Goal: Browse casually: Explore the website without a specific task or goal

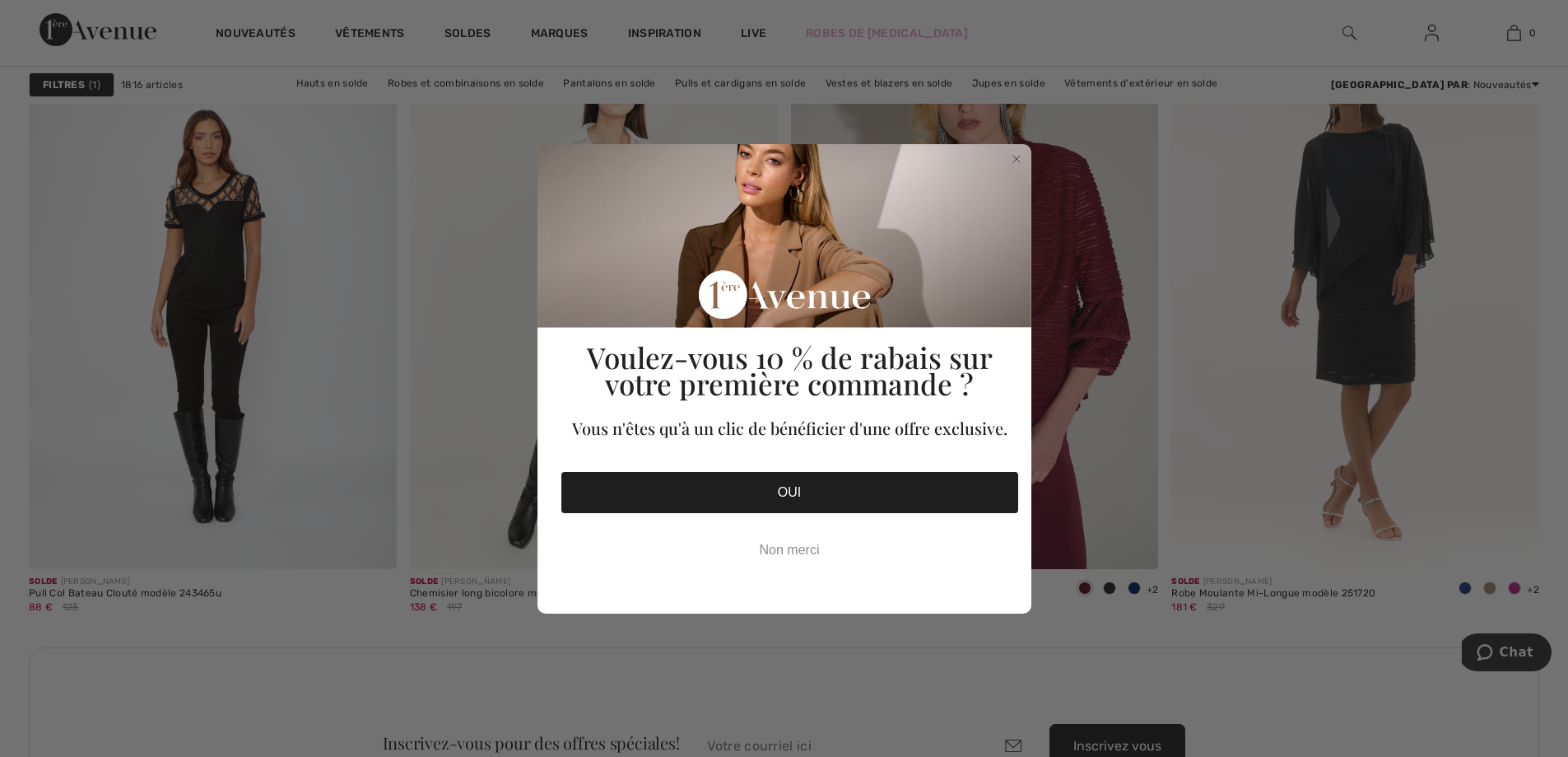
click at [1015, 156] on circle "Close dialog" at bounding box center [1015, 158] width 15 height 15
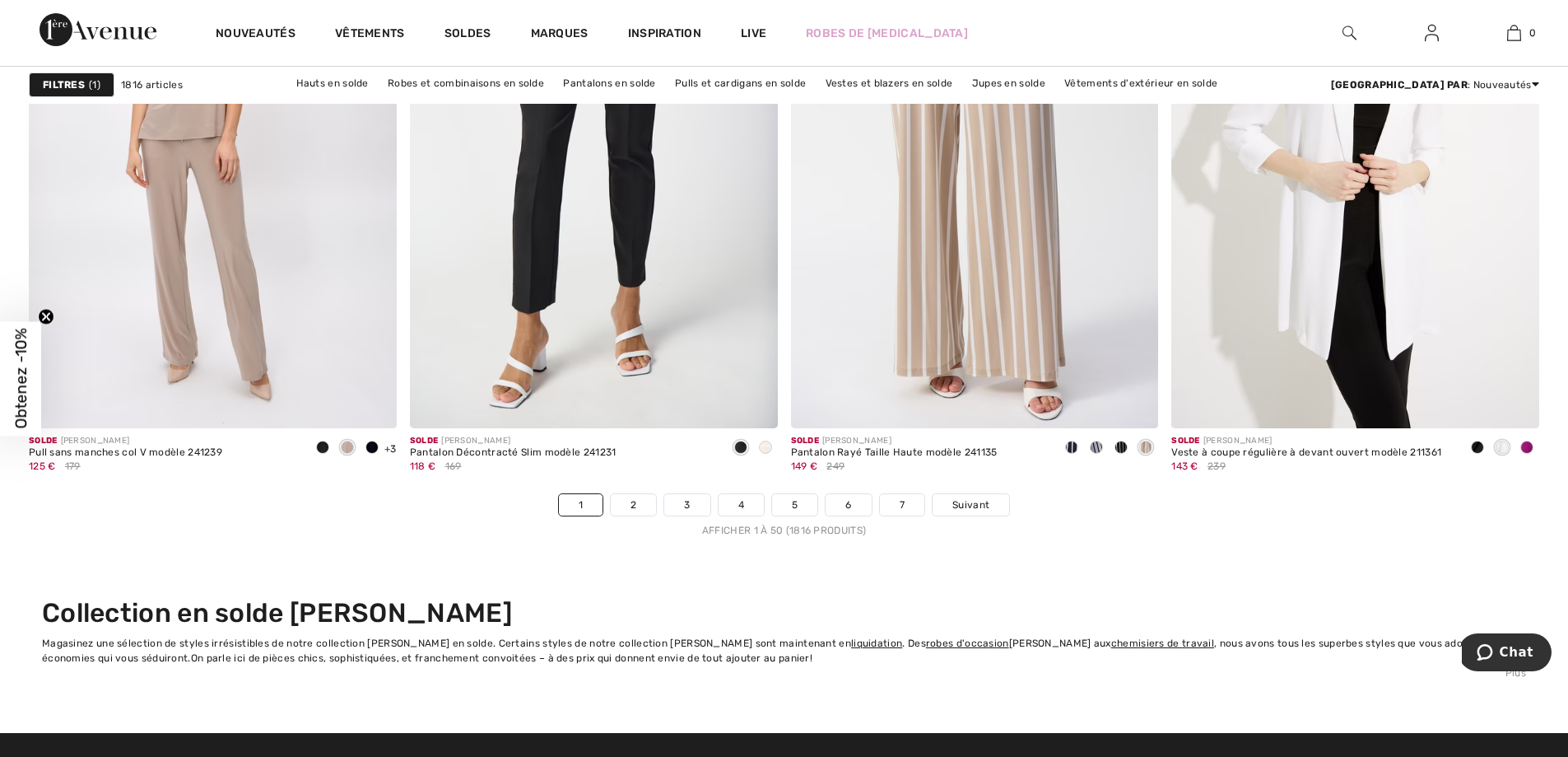
scroll to position [9471, 0]
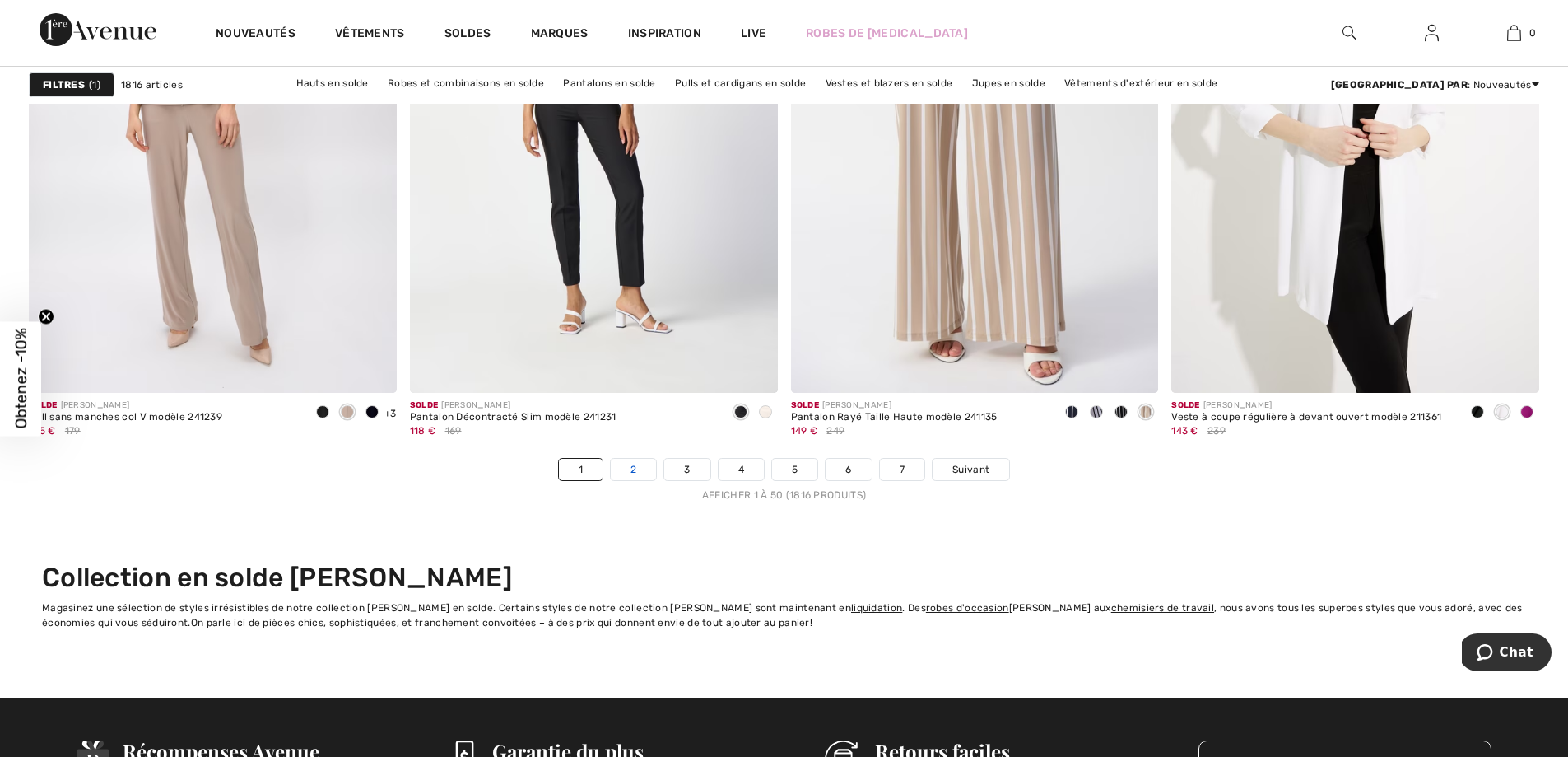
click at [618, 480] on link "2" at bounding box center [633, 470] width 45 height 22
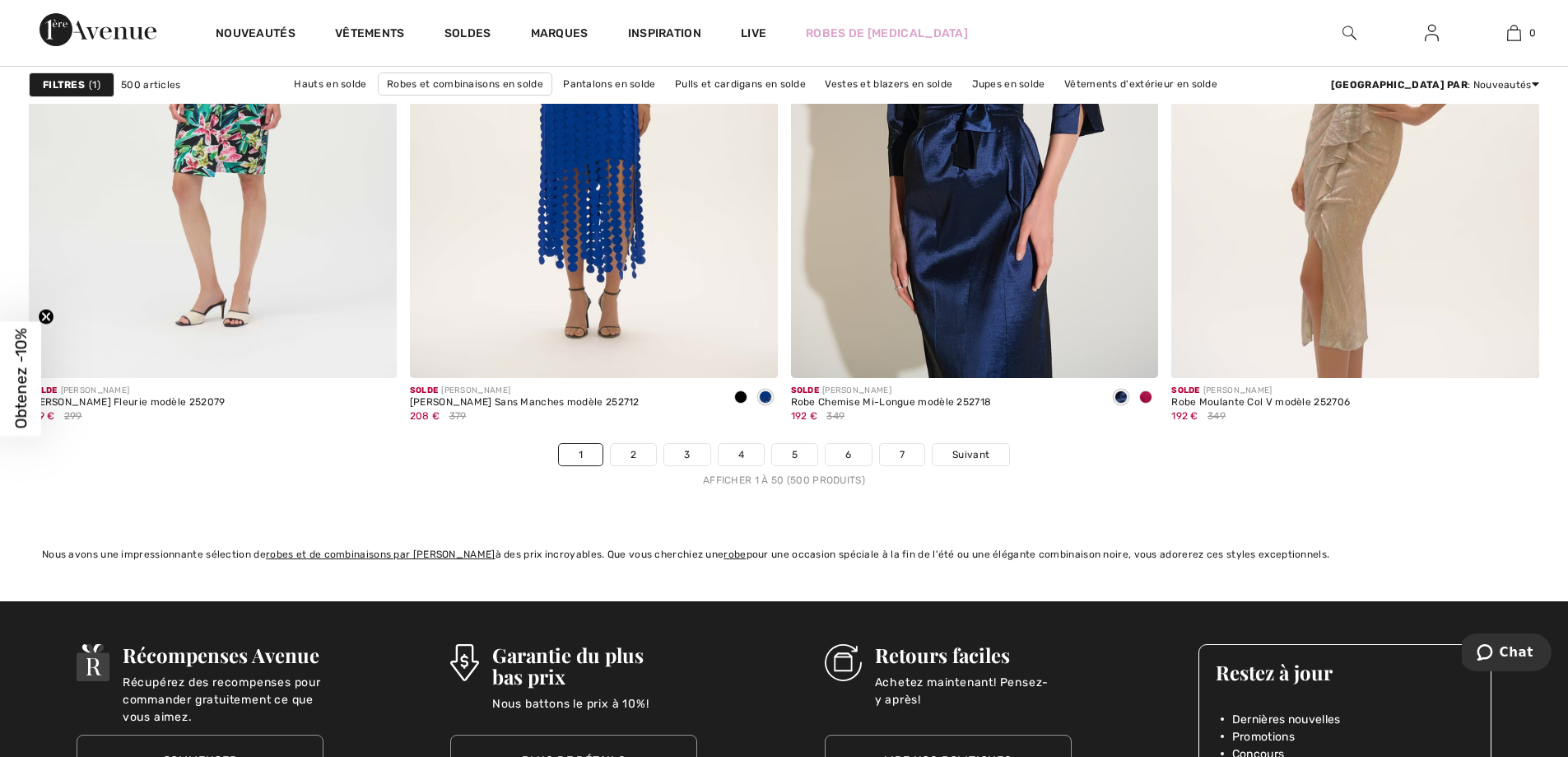
scroll to position [9460, 0]
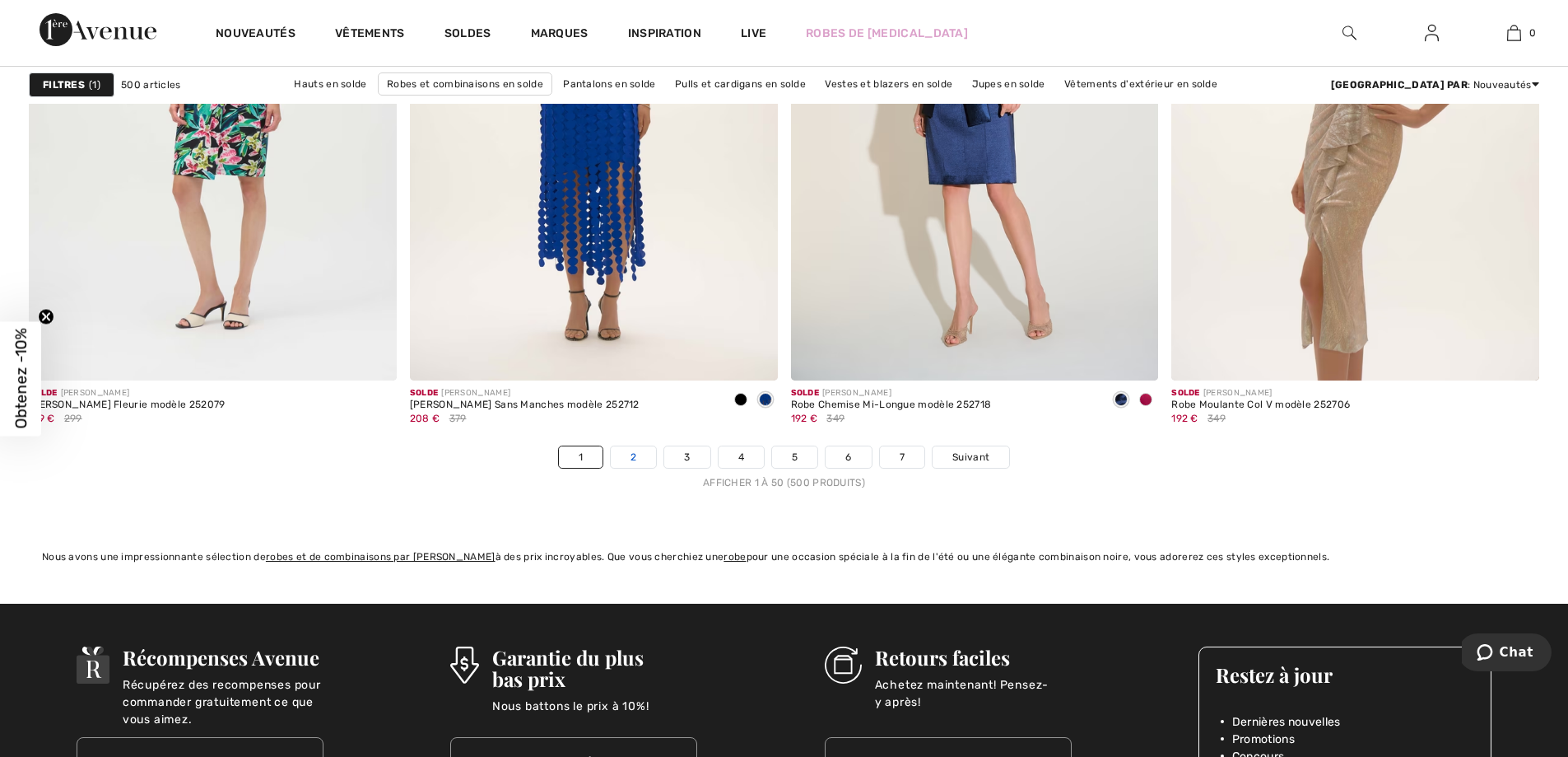
click at [626, 468] on link "2" at bounding box center [633, 457] width 45 height 22
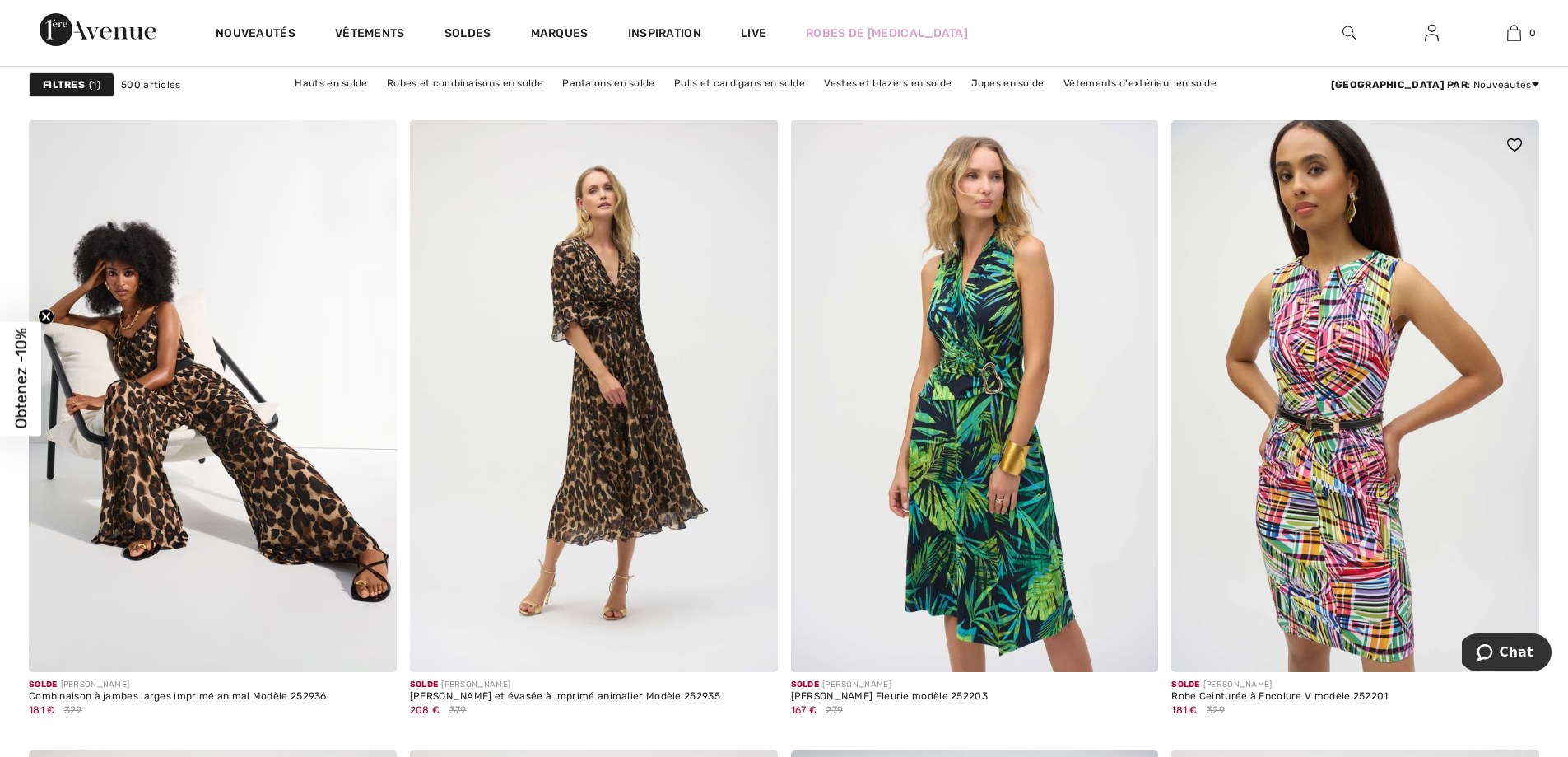
click at [1364, 462] on img at bounding box center [1355, 396] width 367 height 552
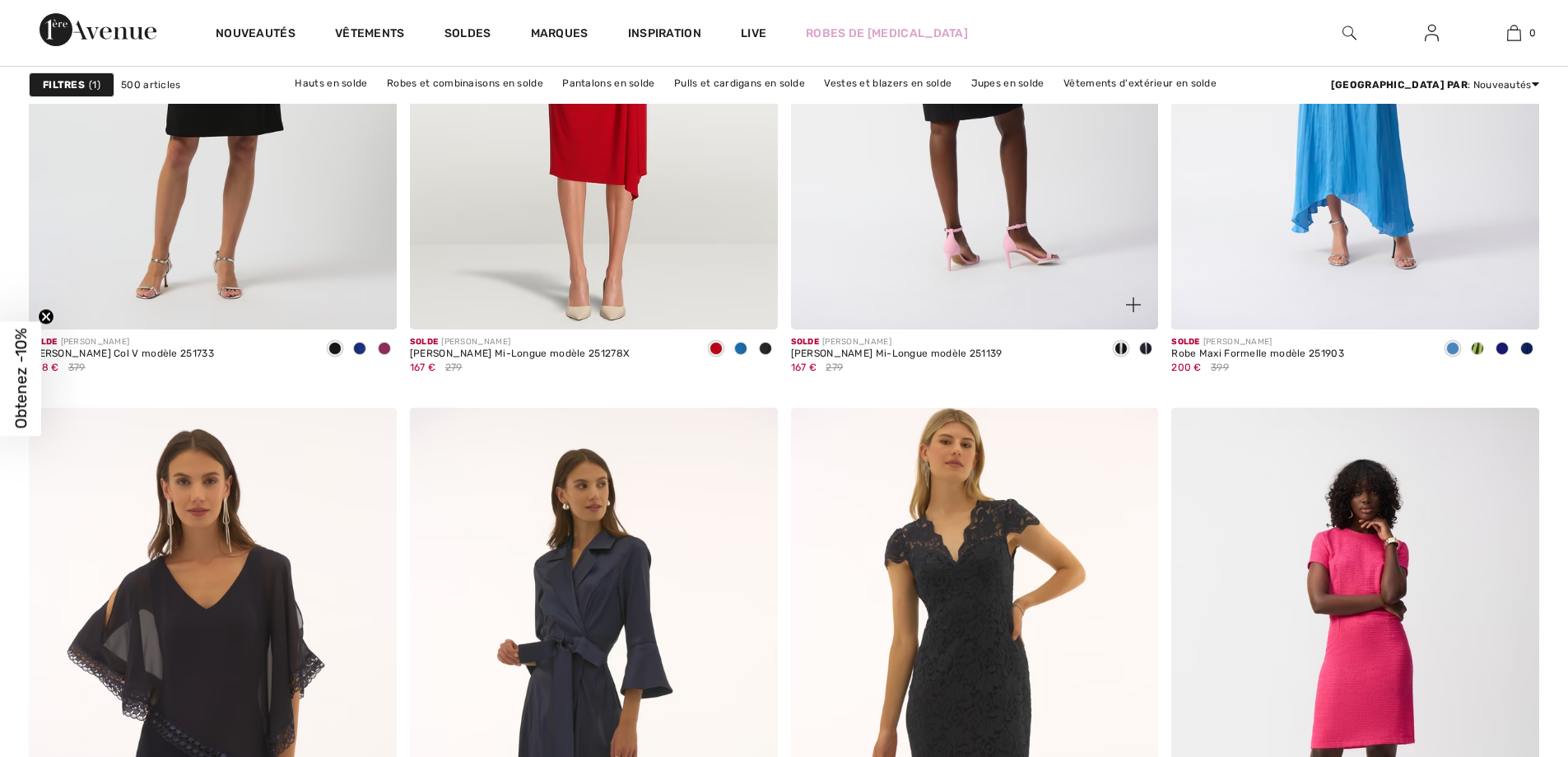
scroll to position [6424, 0]
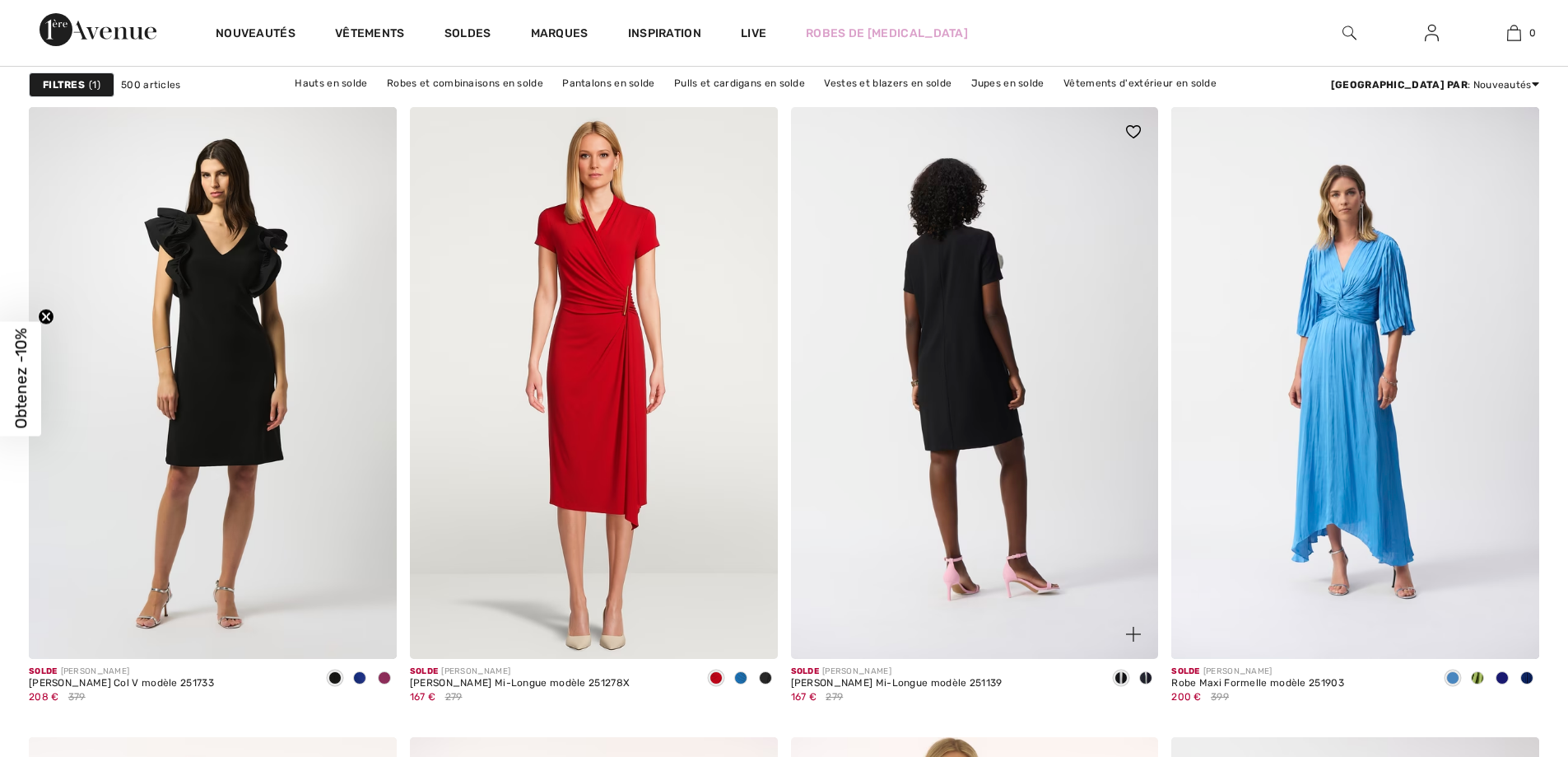
checkbox input "true"
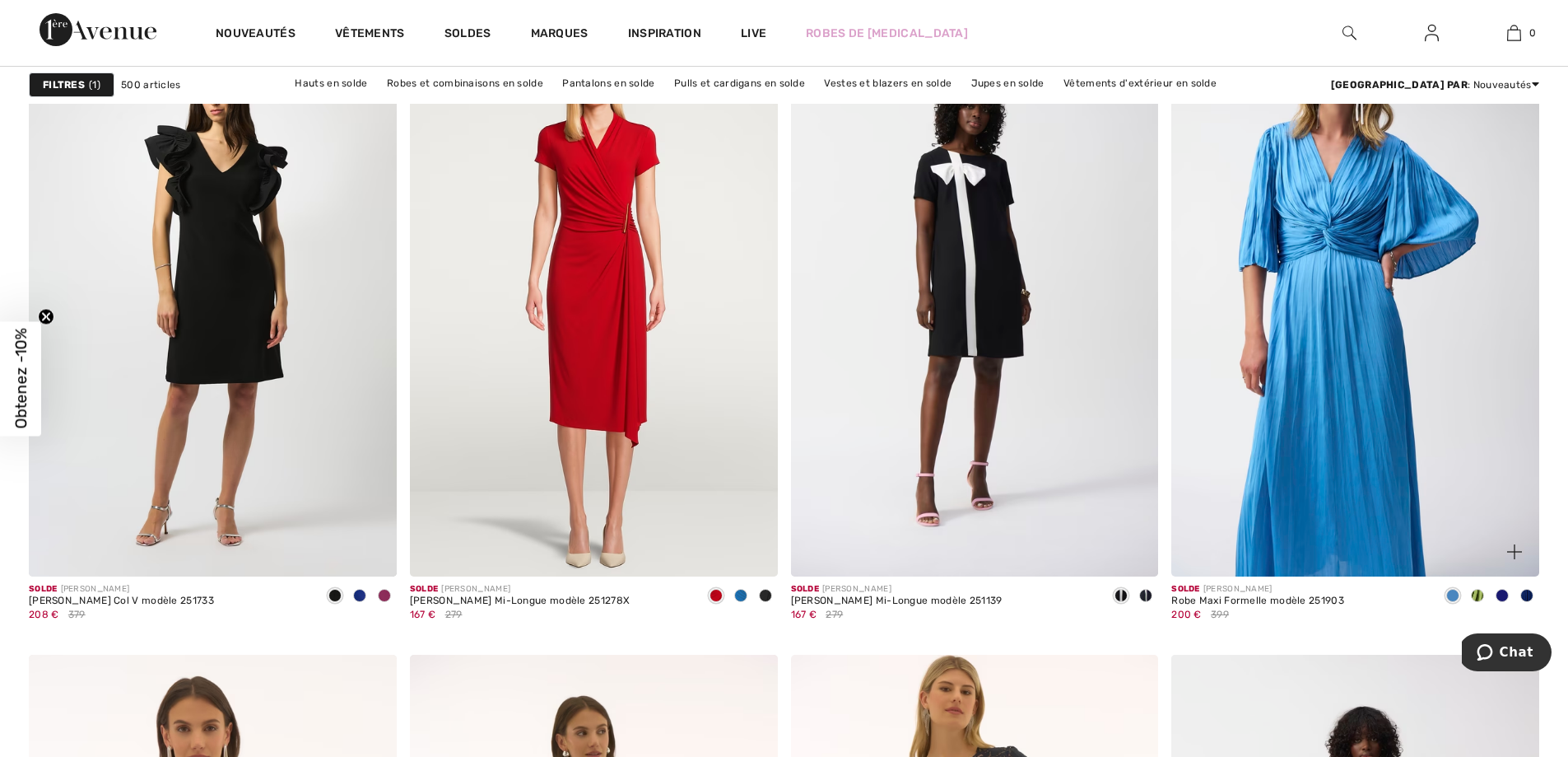
click at [1331, 497] on img at bounding box center [1355, 300] width 367 height 552
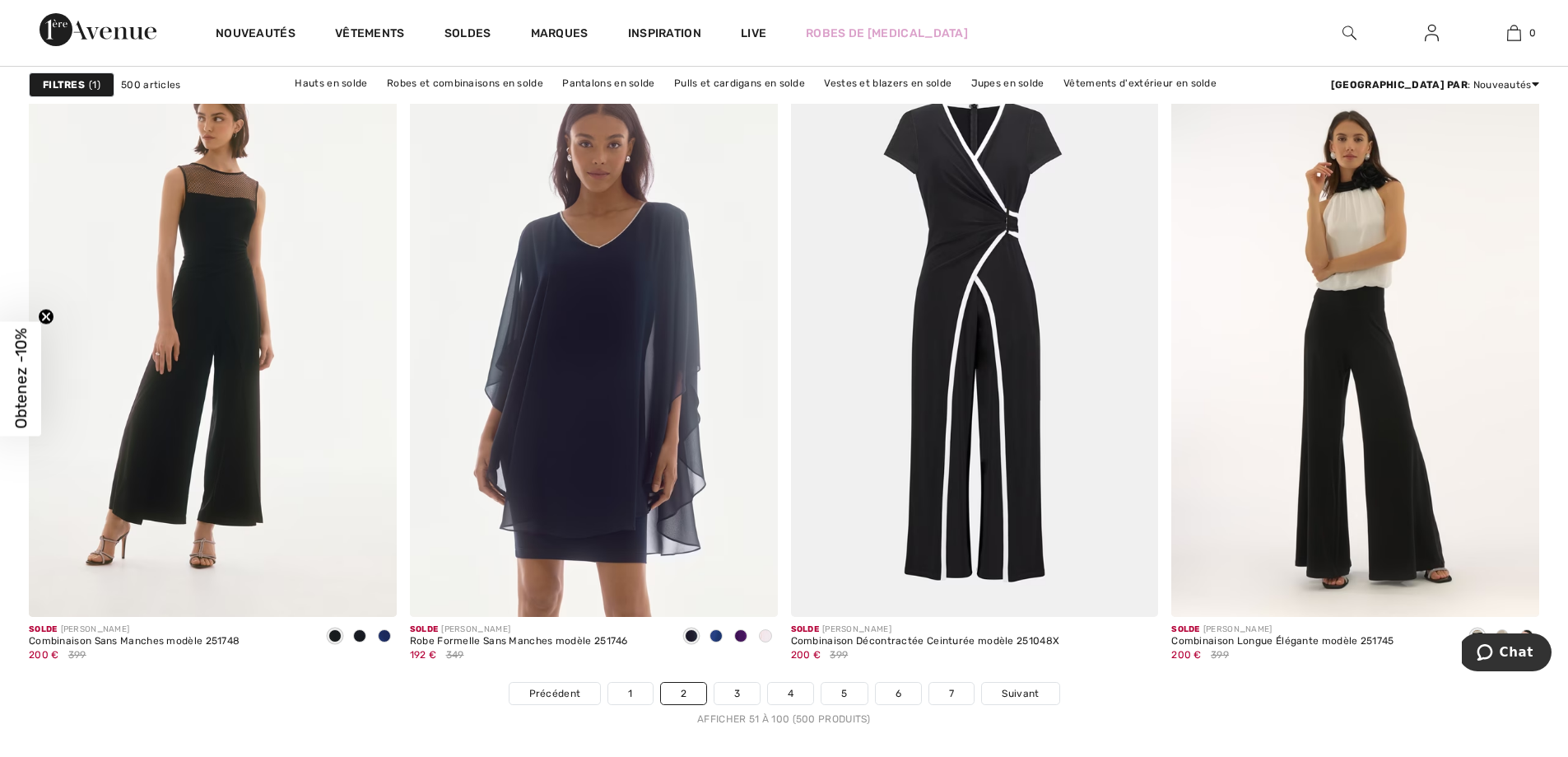
scroll to position [9306, 0]
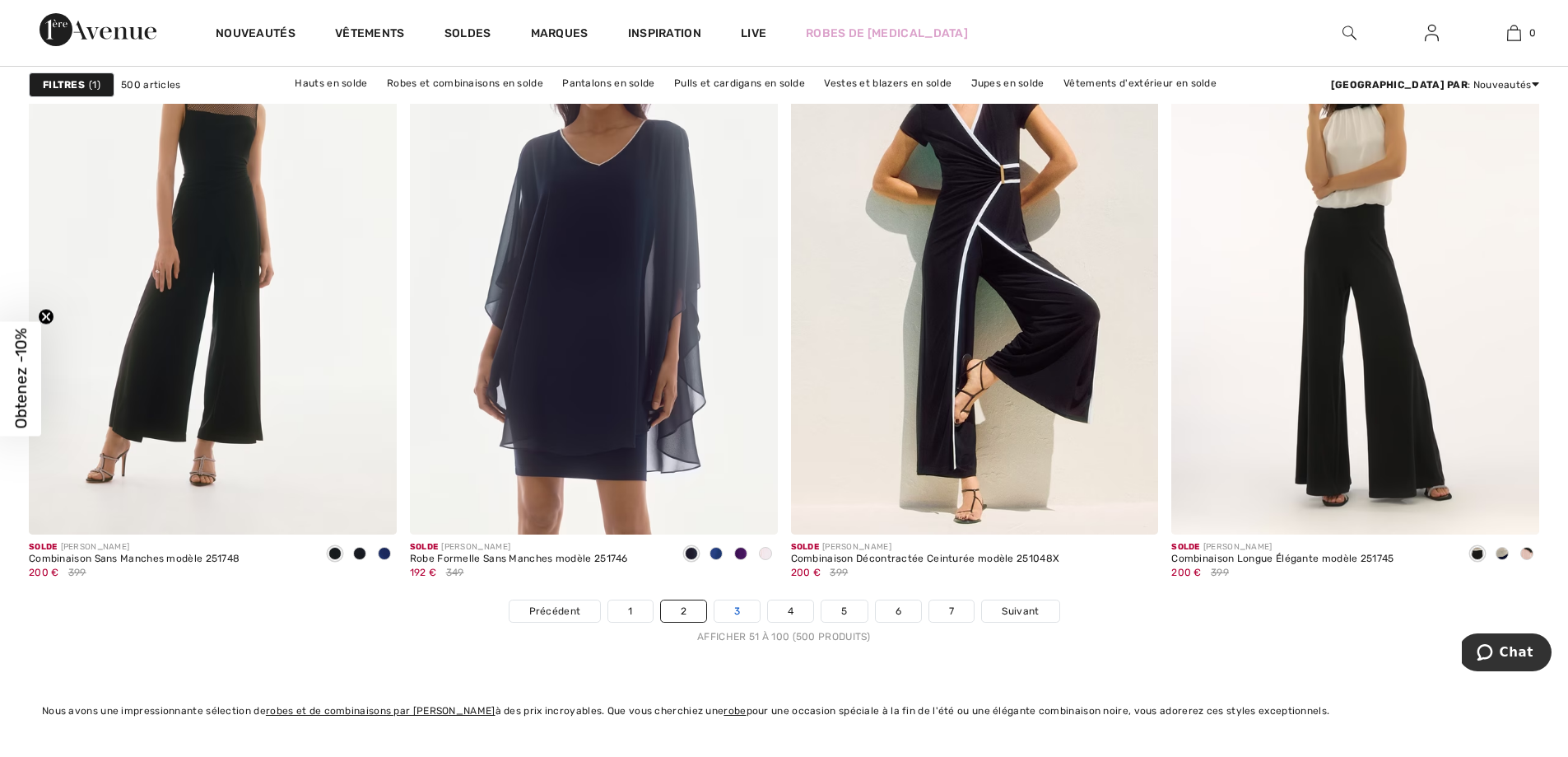
click at [739, 622] on link "3" at bounding box center [737, 611] width 45 height 22
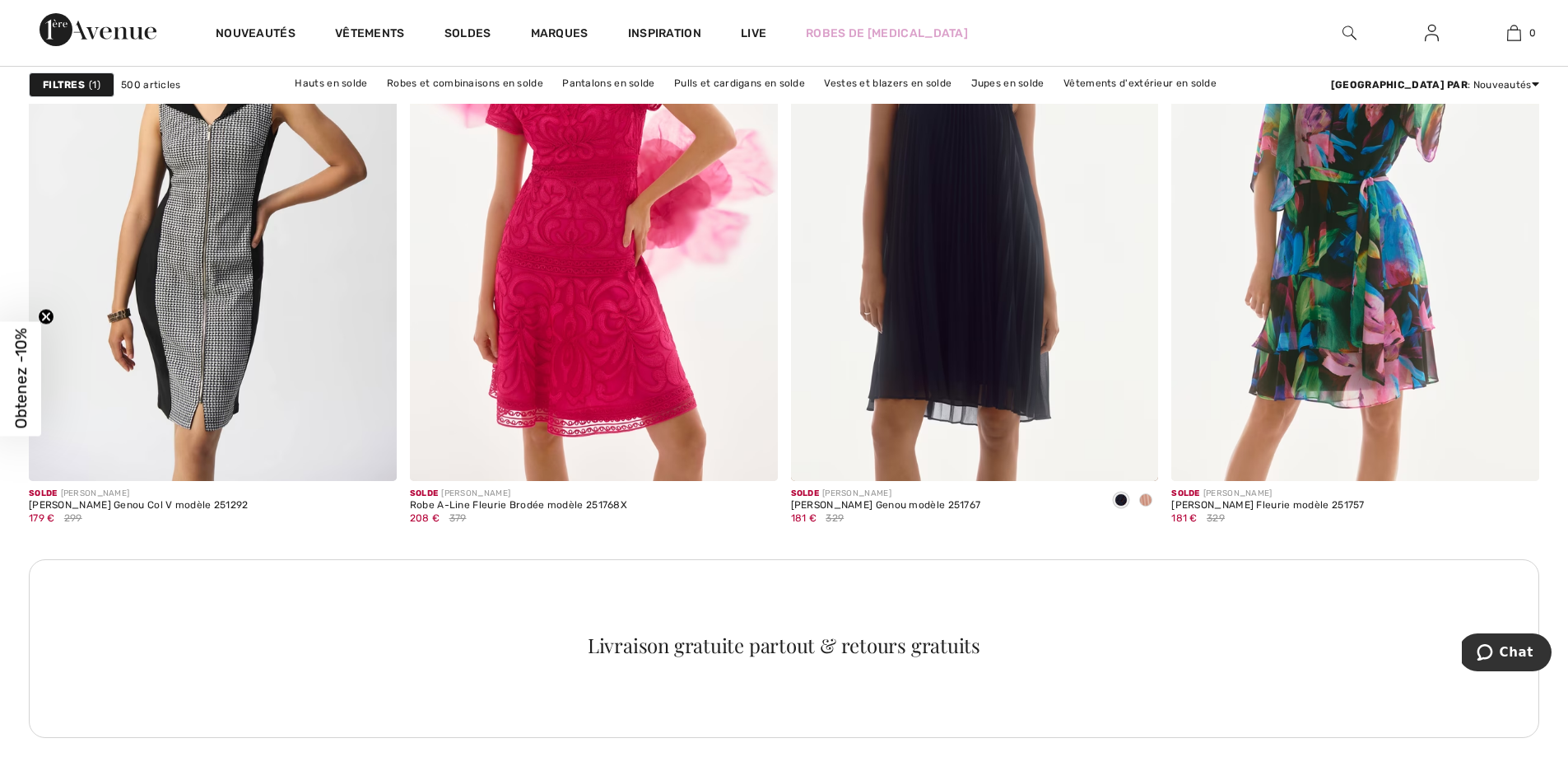
scroll to position [7150, 0]
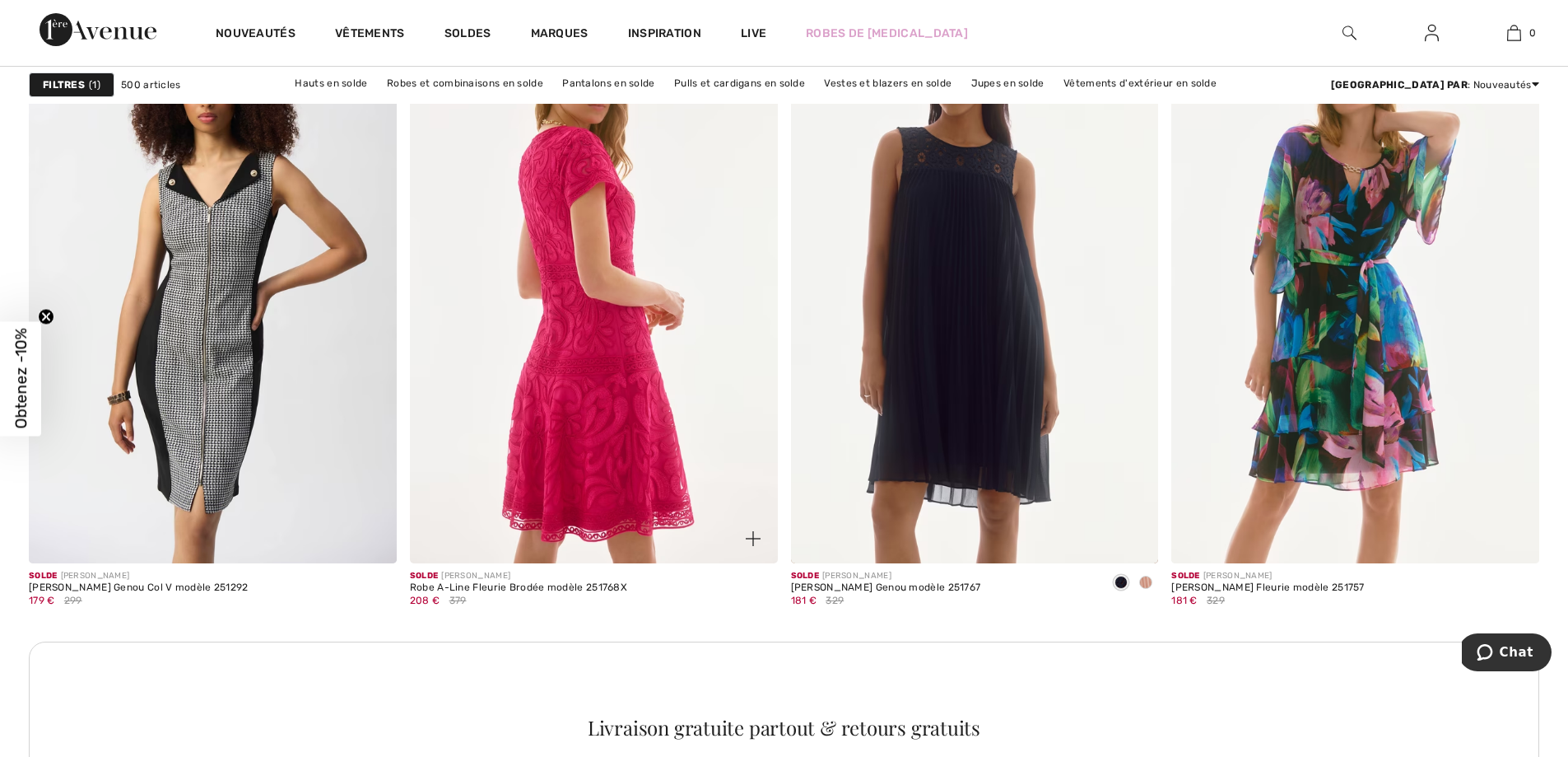
click at [592, 524] on img at bounding box center [594, 287] width 367 height 552
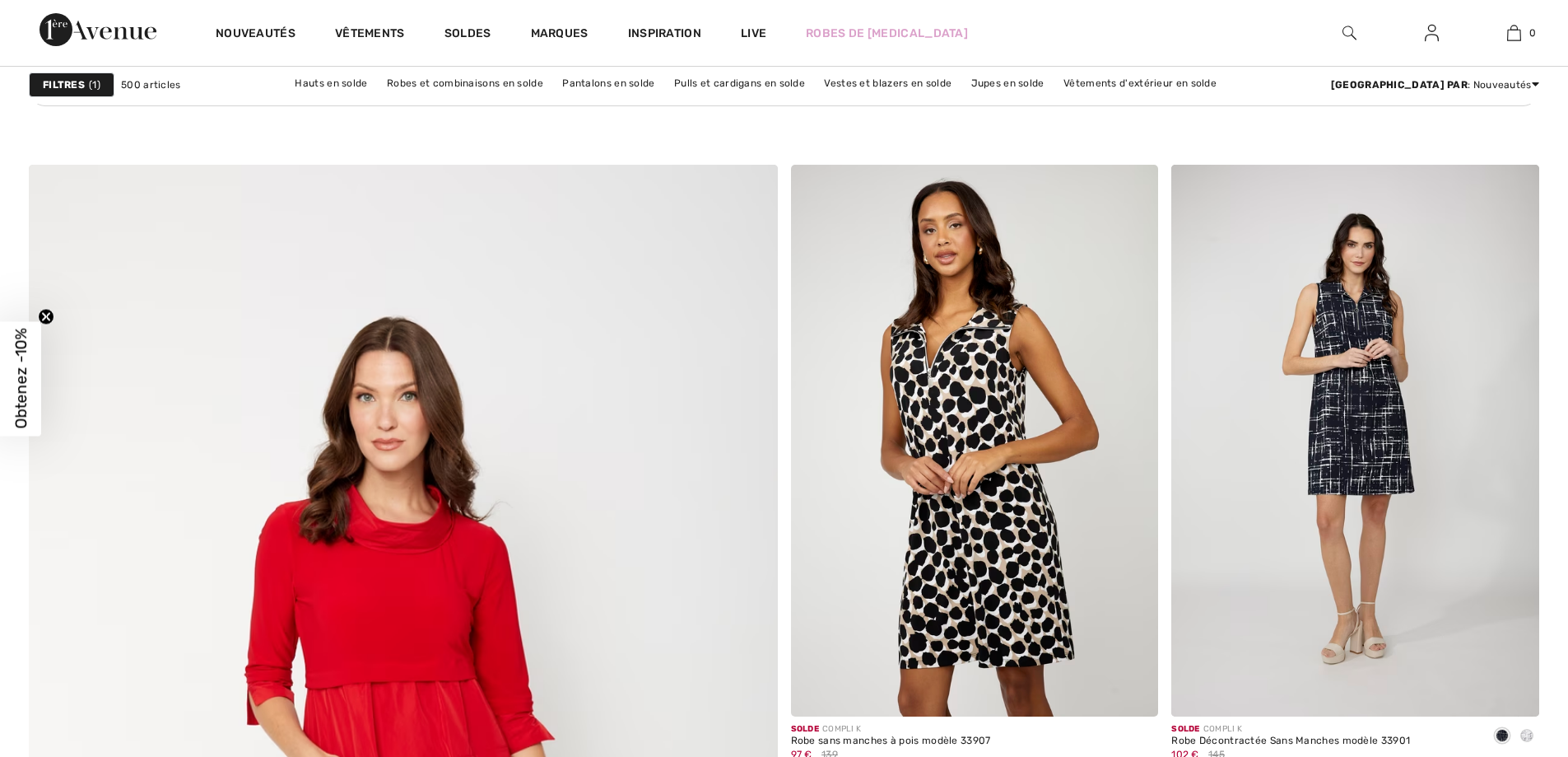
scroll to position [5667, 0]
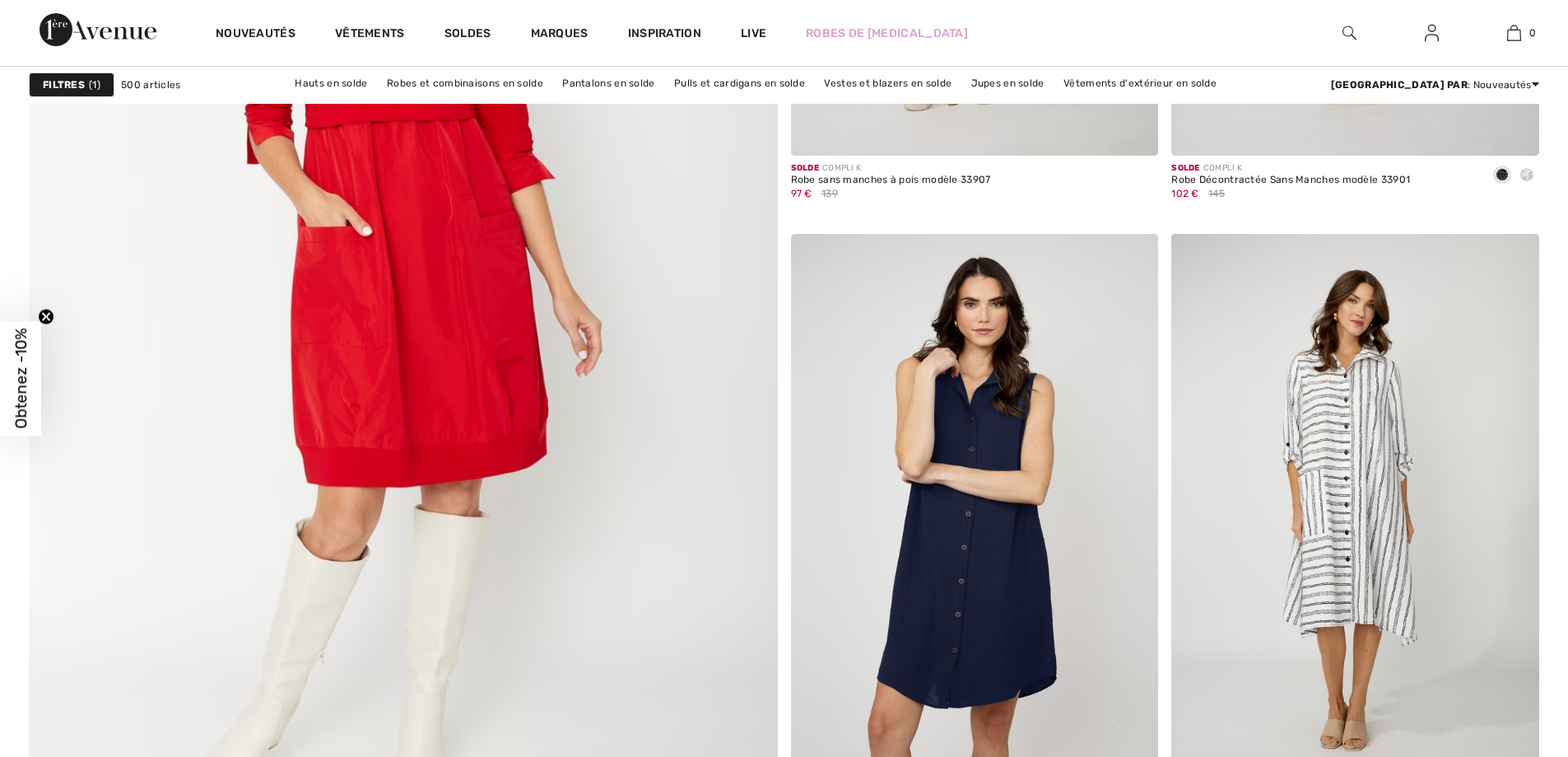
checkbox input "true"
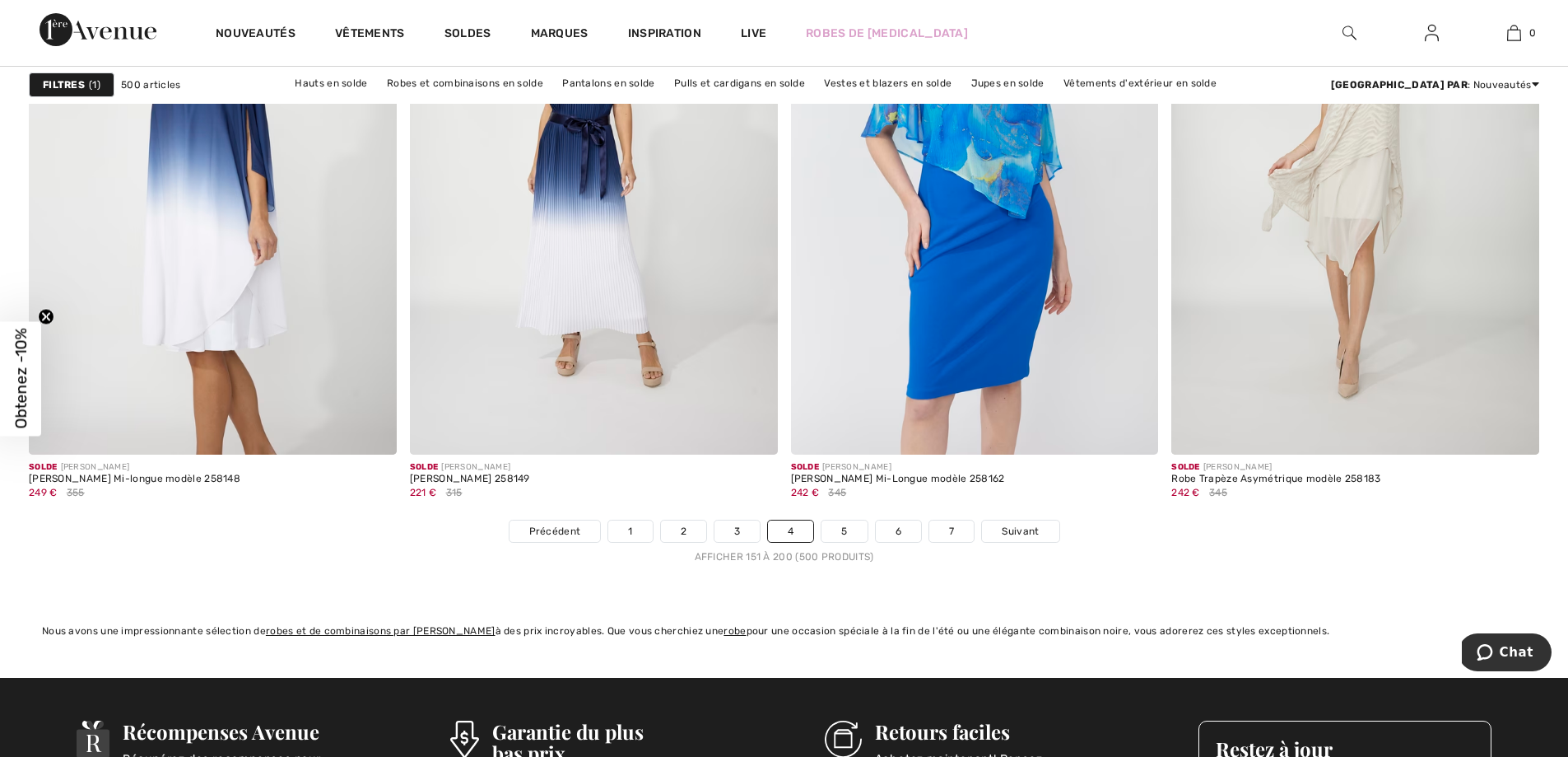
scroll to position [9471, 0]
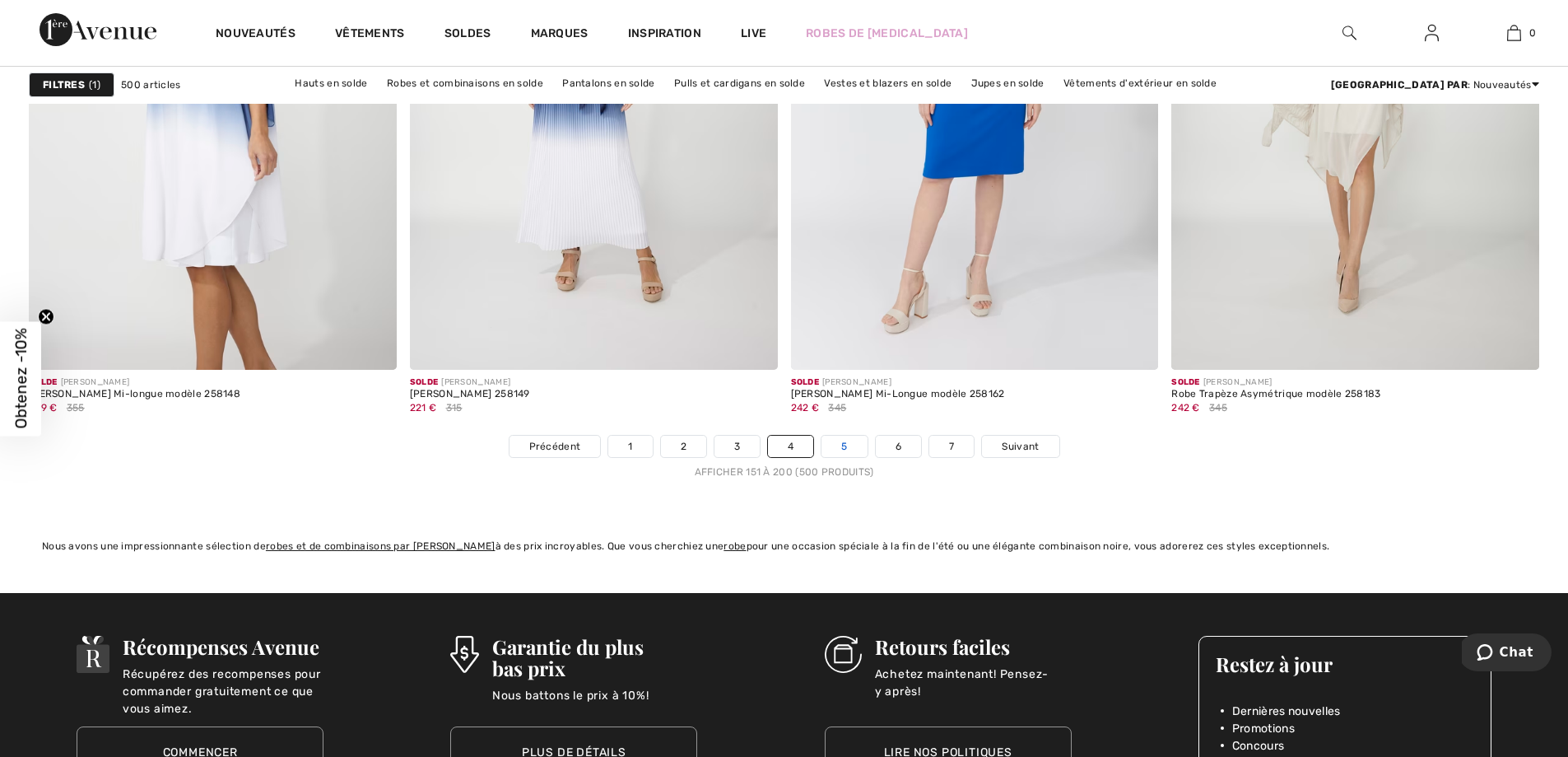
click at [845, 457] on link "5" at bounding box center [844, 446] width 45 height 22
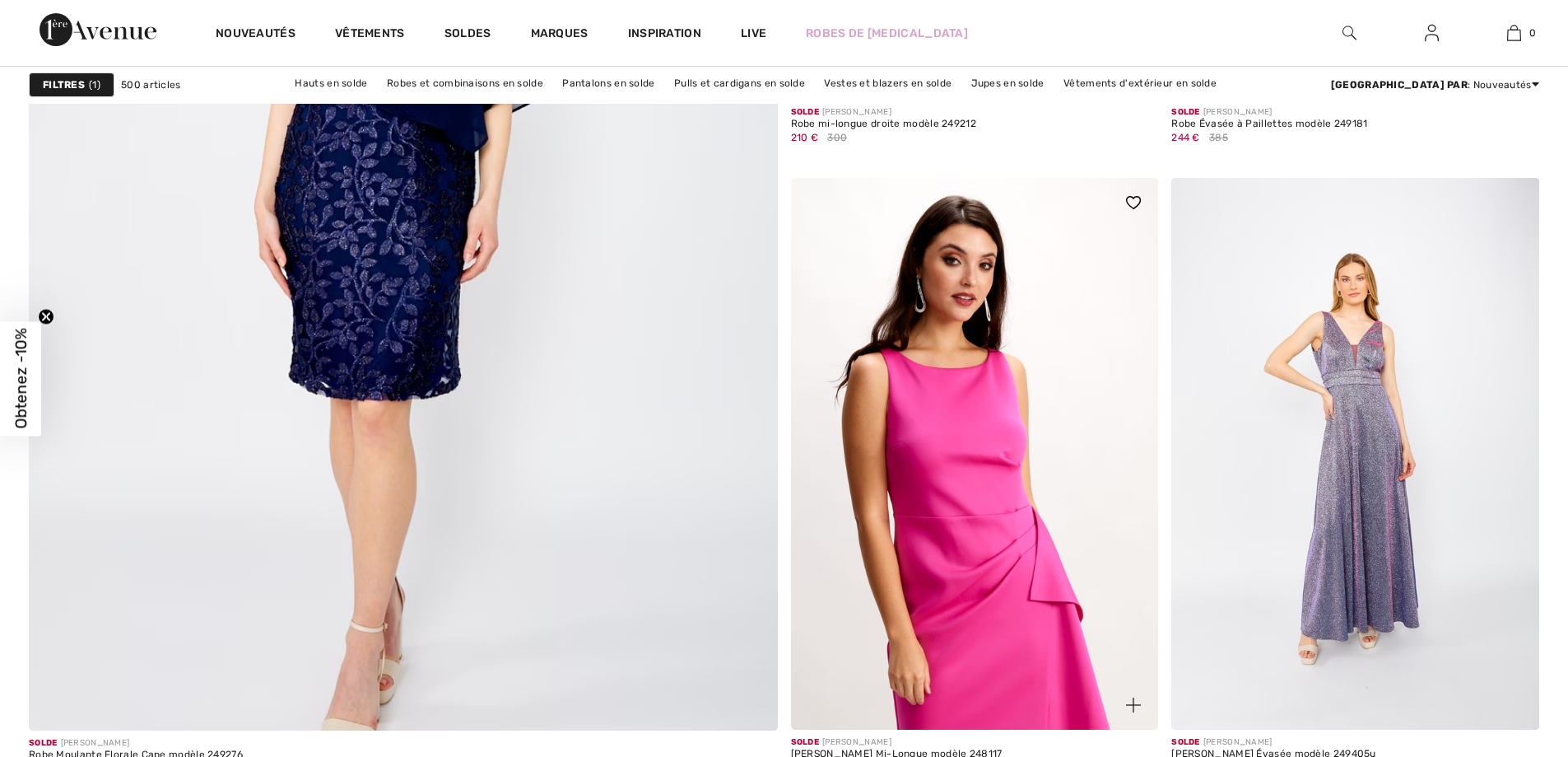
scroll to position [5836, 0]
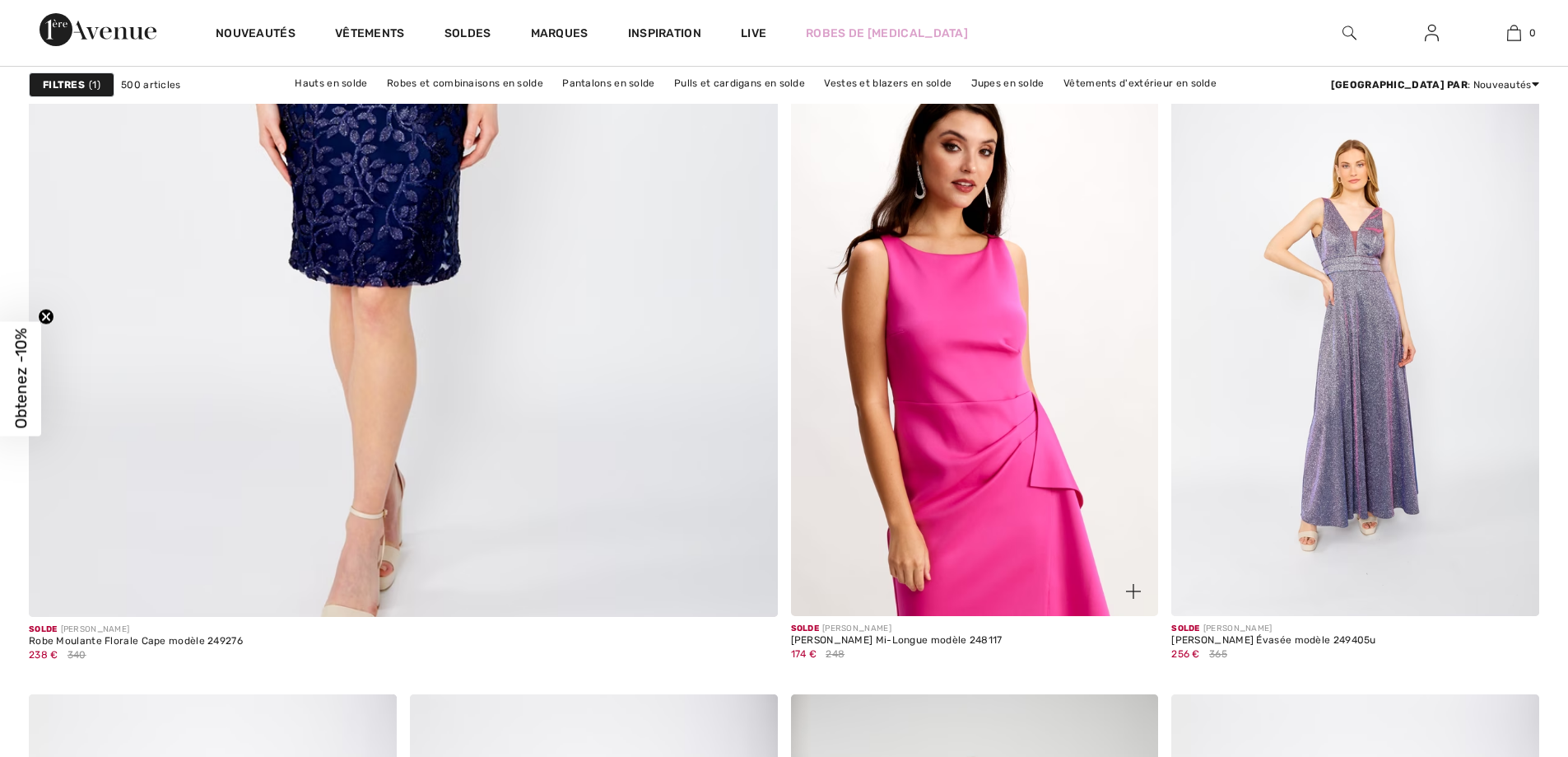
checkbox input "true"
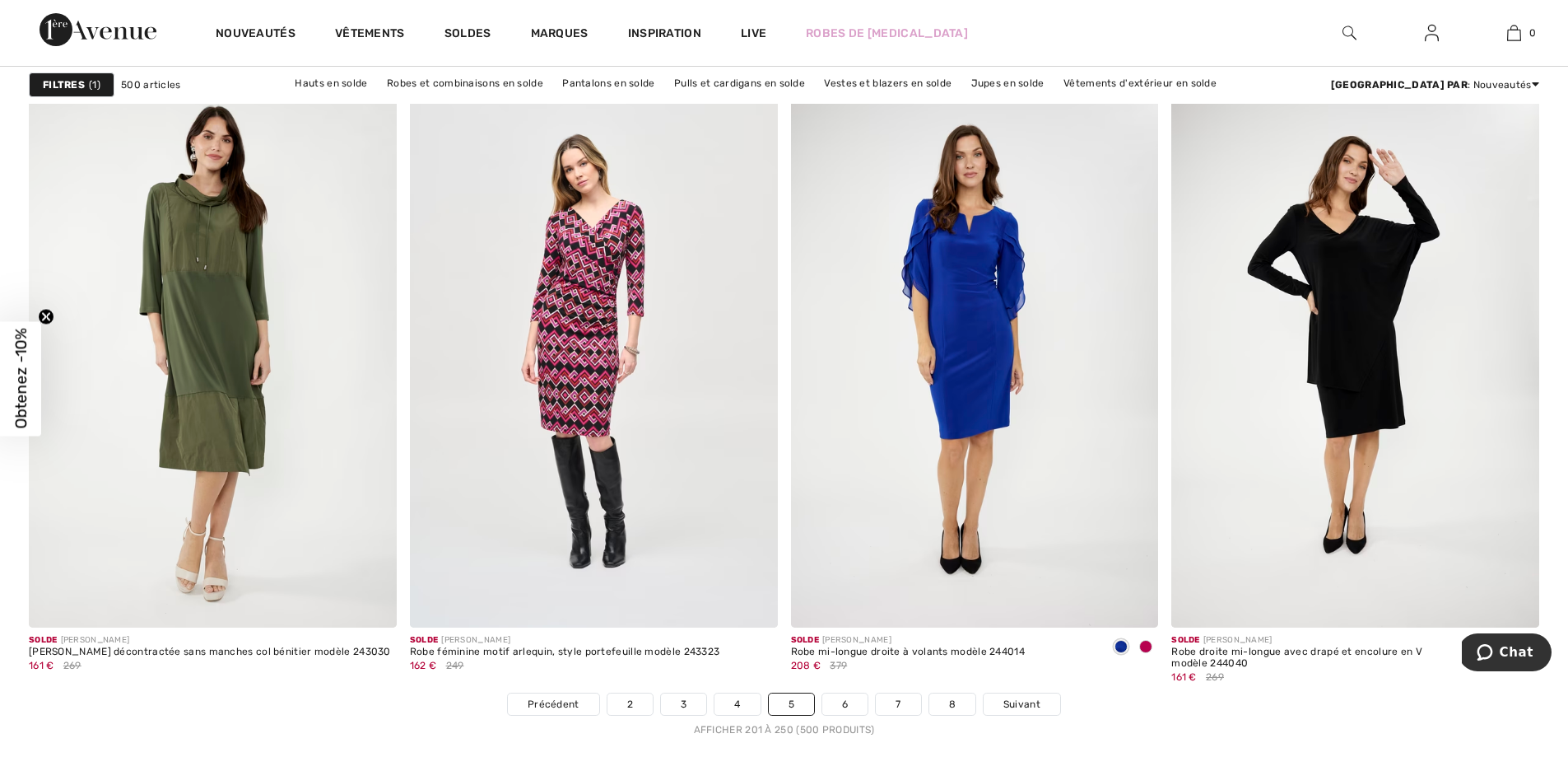
scroll to position [9295, 0]
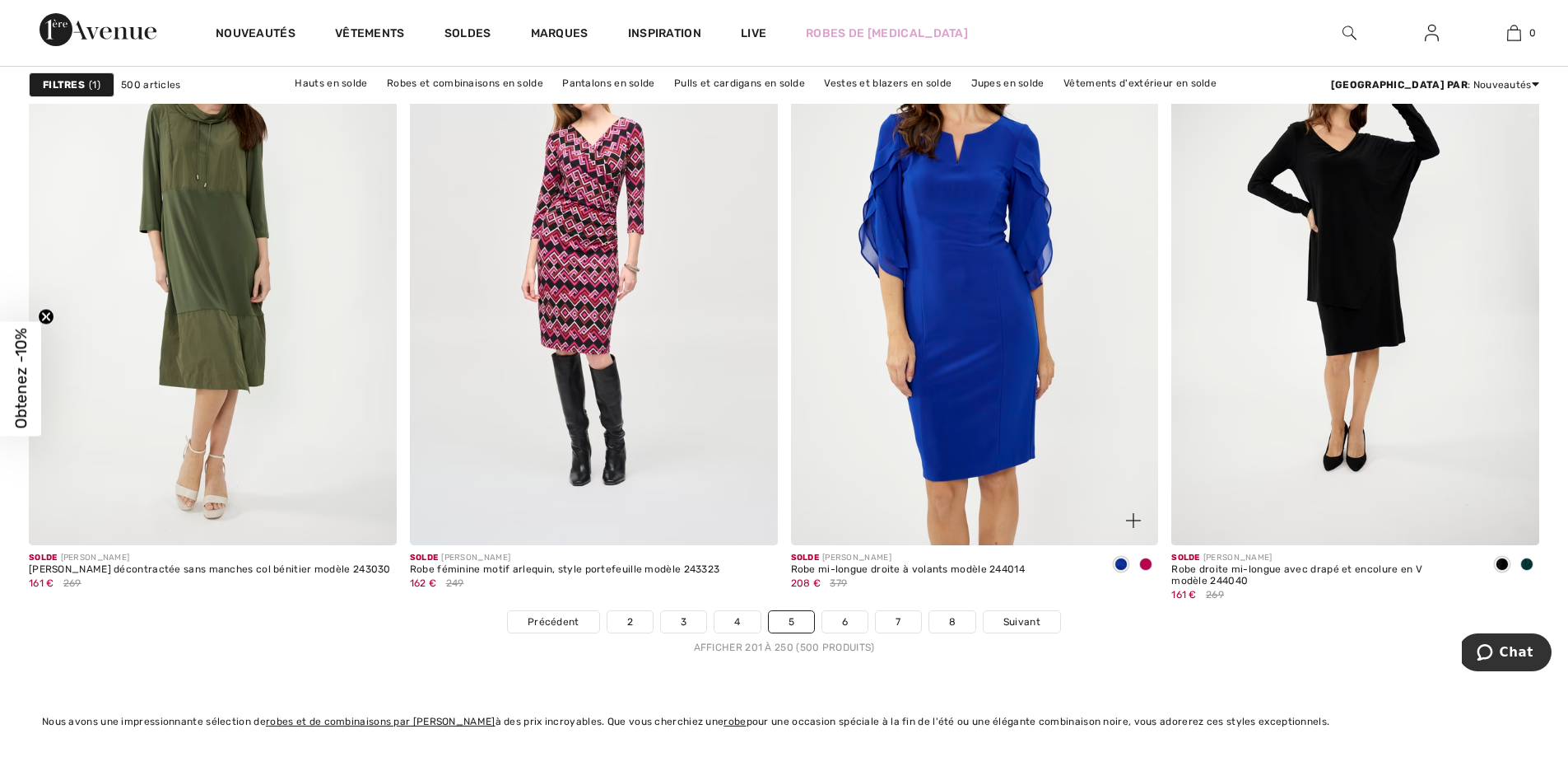
click at [989, 502] on img at bounding box center [974, 269] width 367 height 552
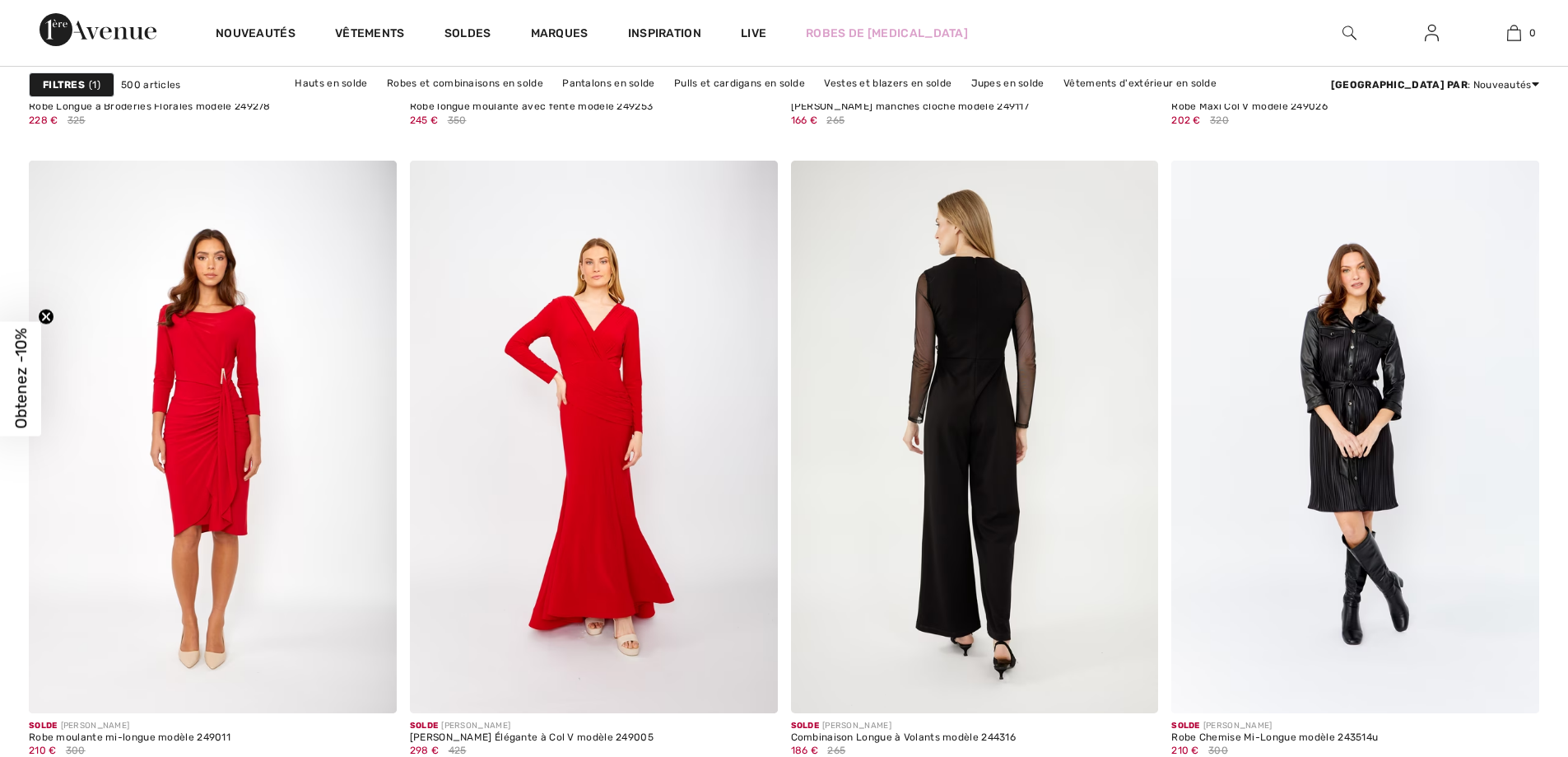
checkbox input "true"
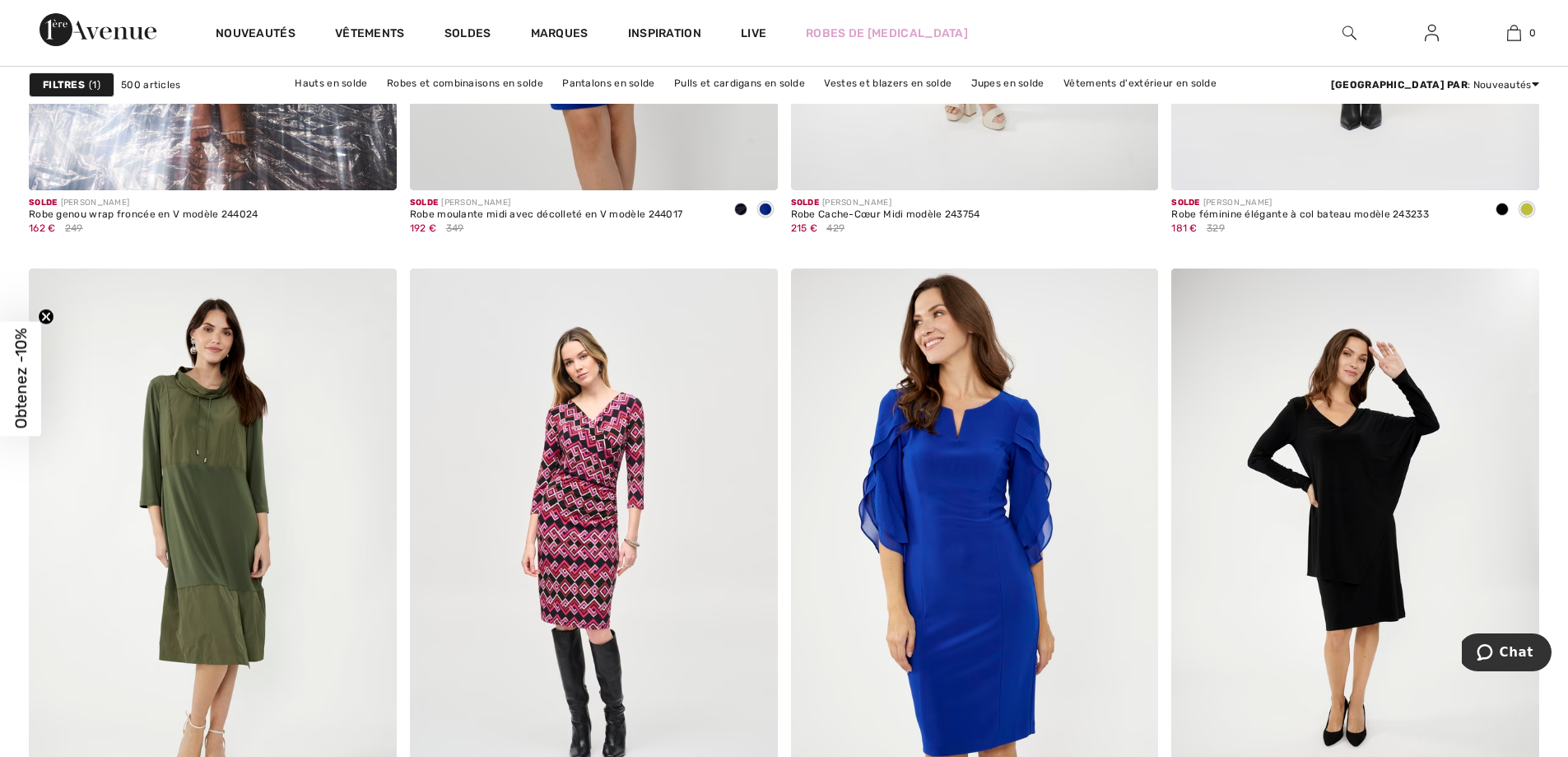
scroll to position [9306, 0]
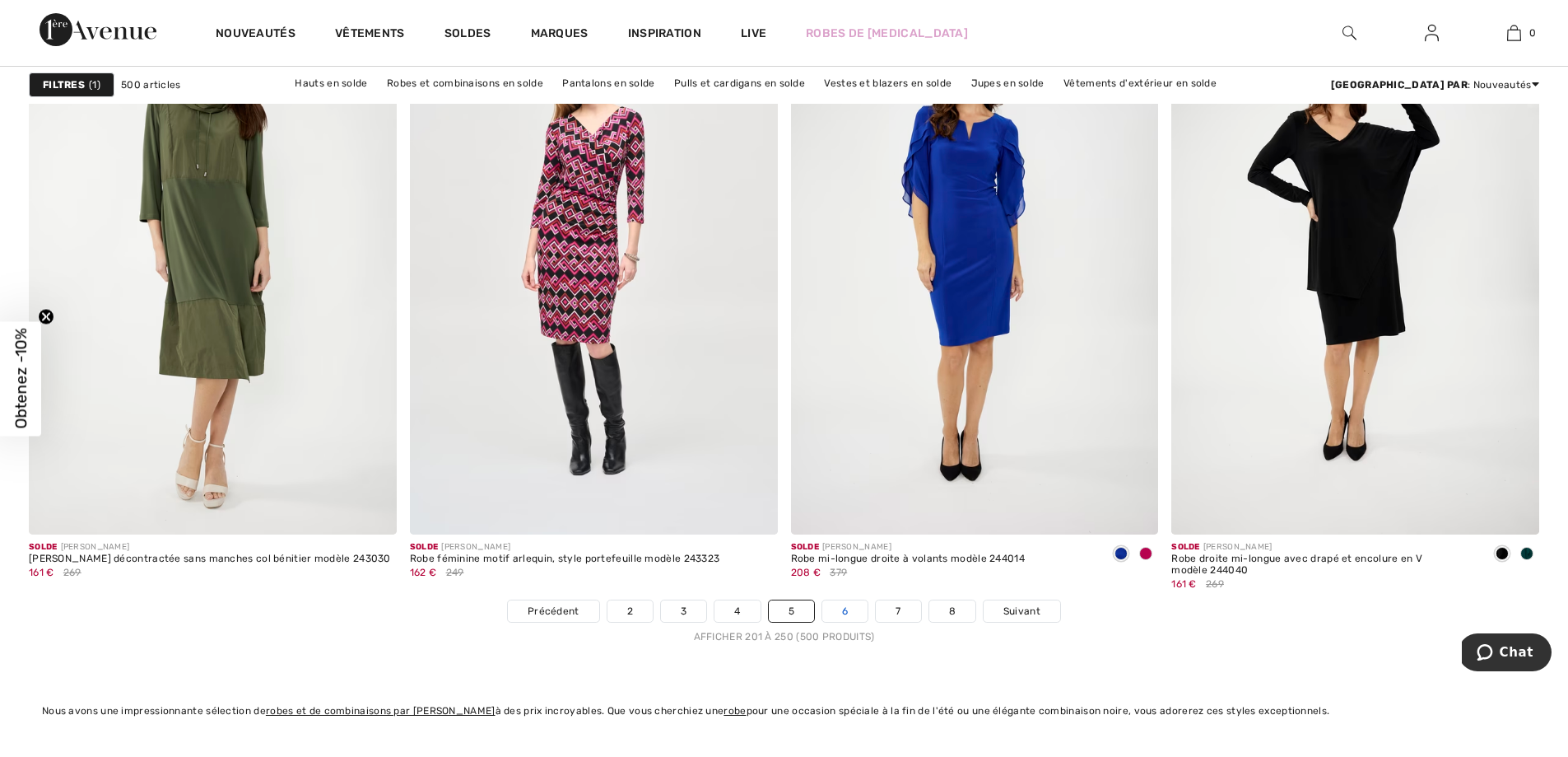
click at [848, 622] on link "6" at bounding box center [845, 611] width 45 height 22
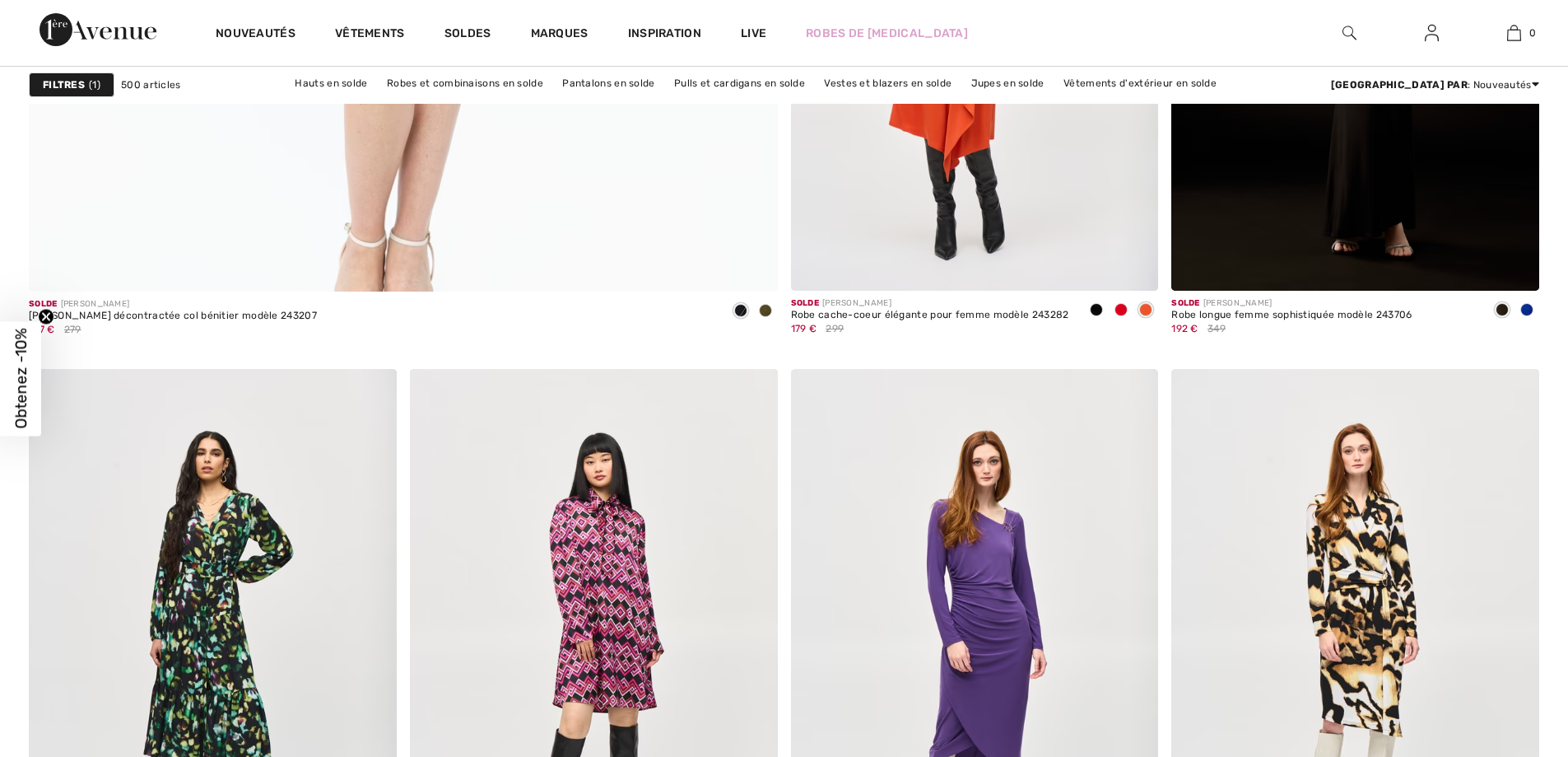
checkbox input "true"
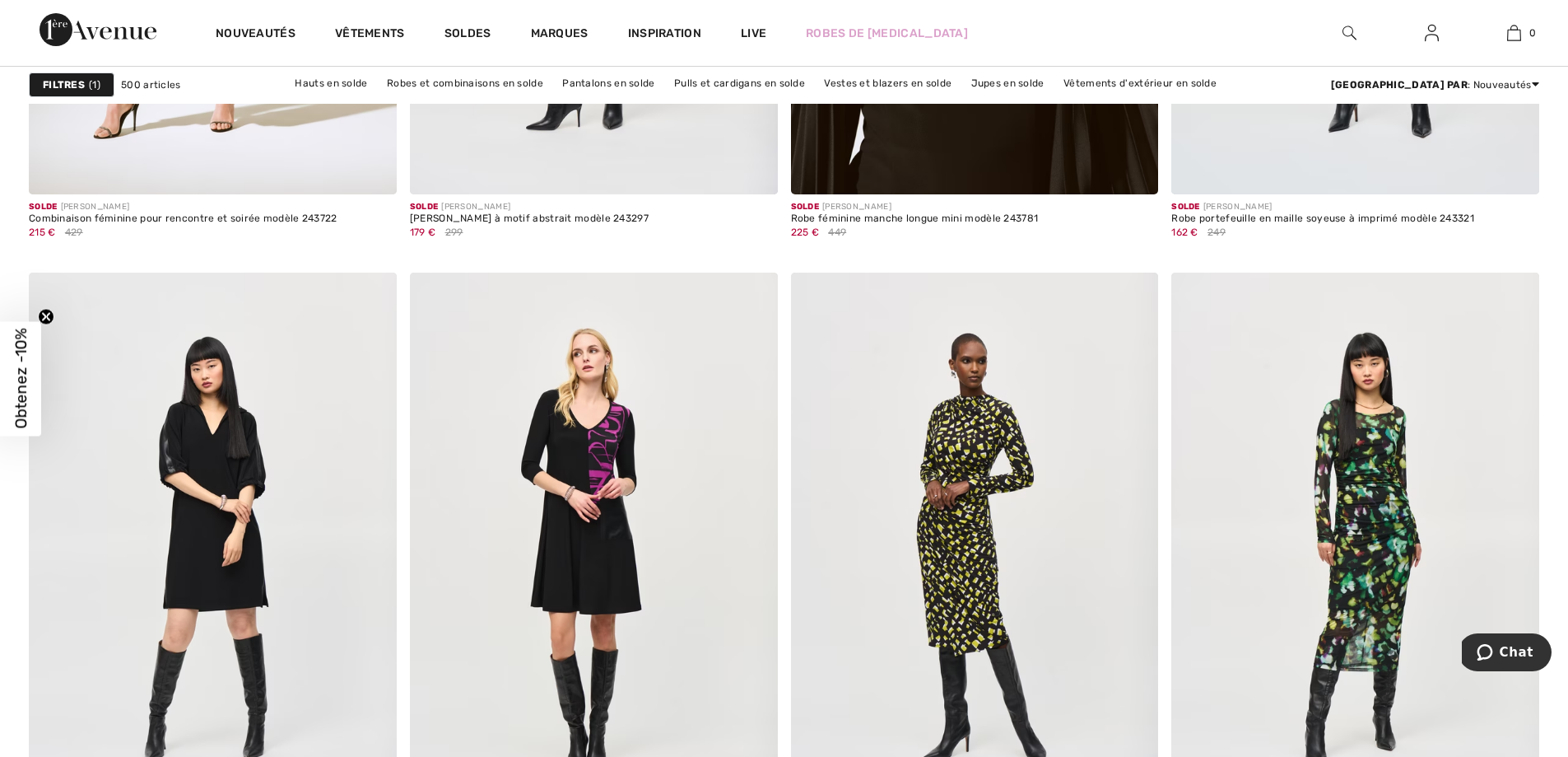
scroll to position [9291, 0]
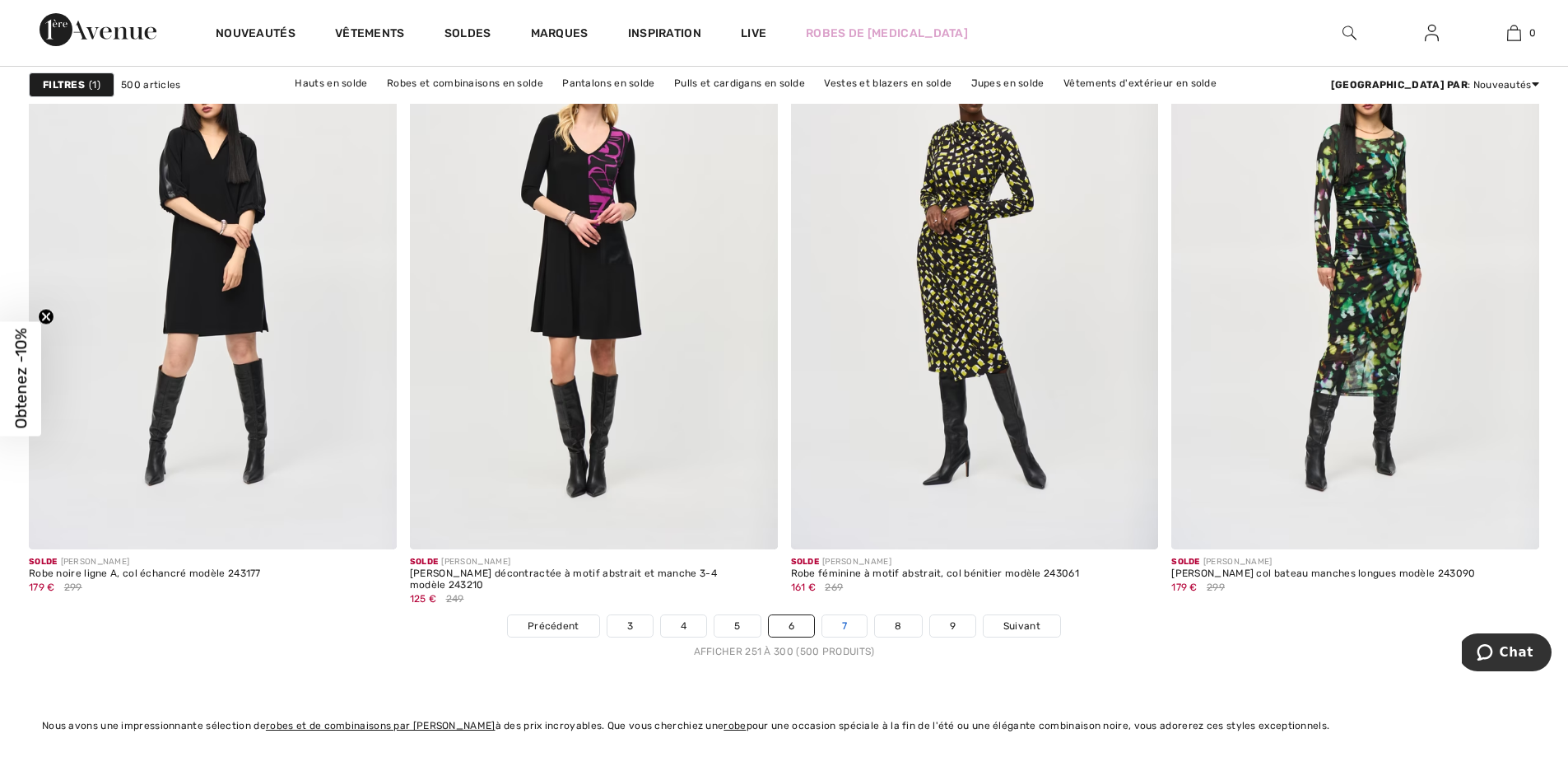
click at [855, 636] on link "7" at bounding box center [844, 626] width 44 height 22
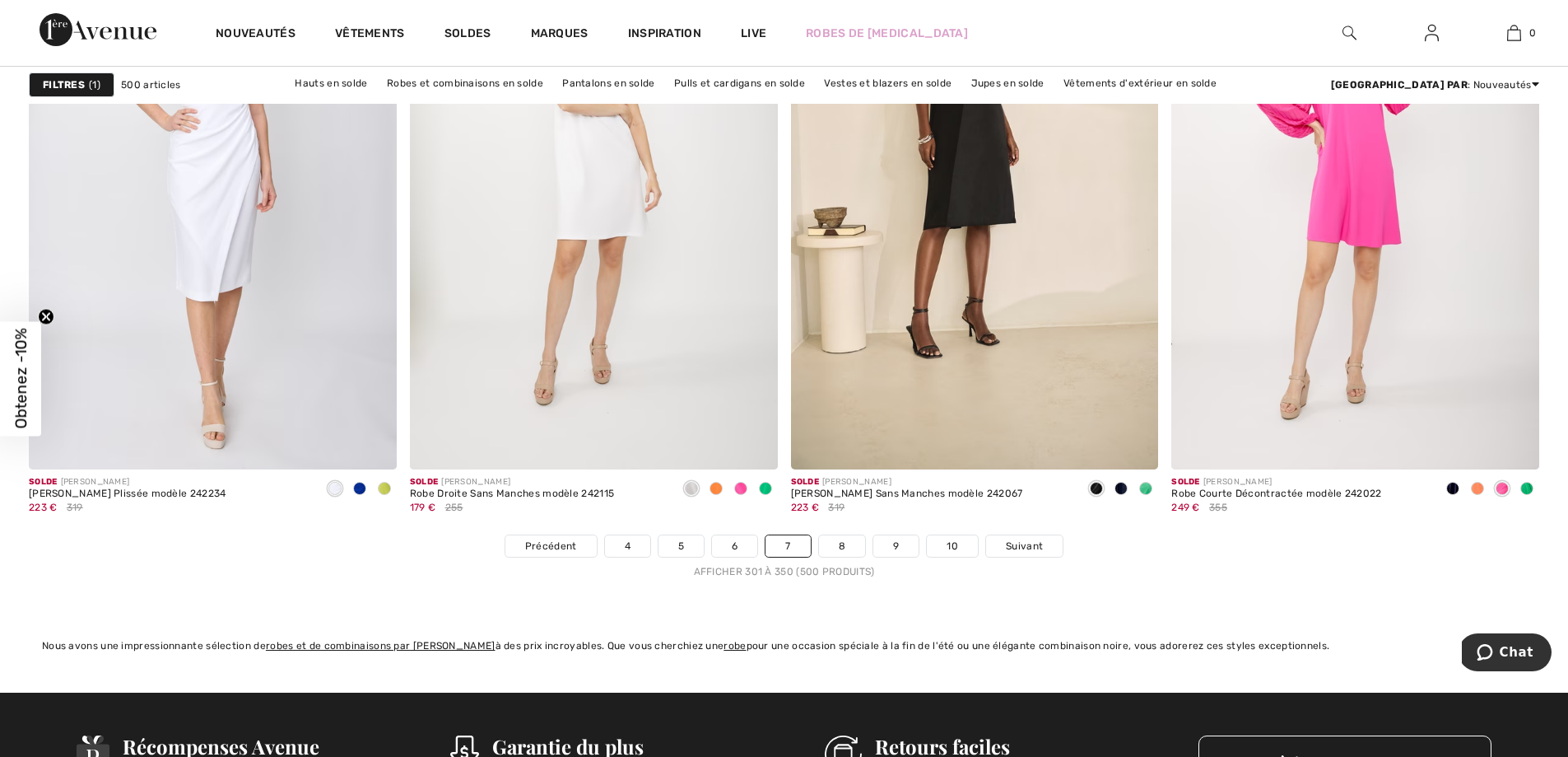
scroll to position [9378, 0]
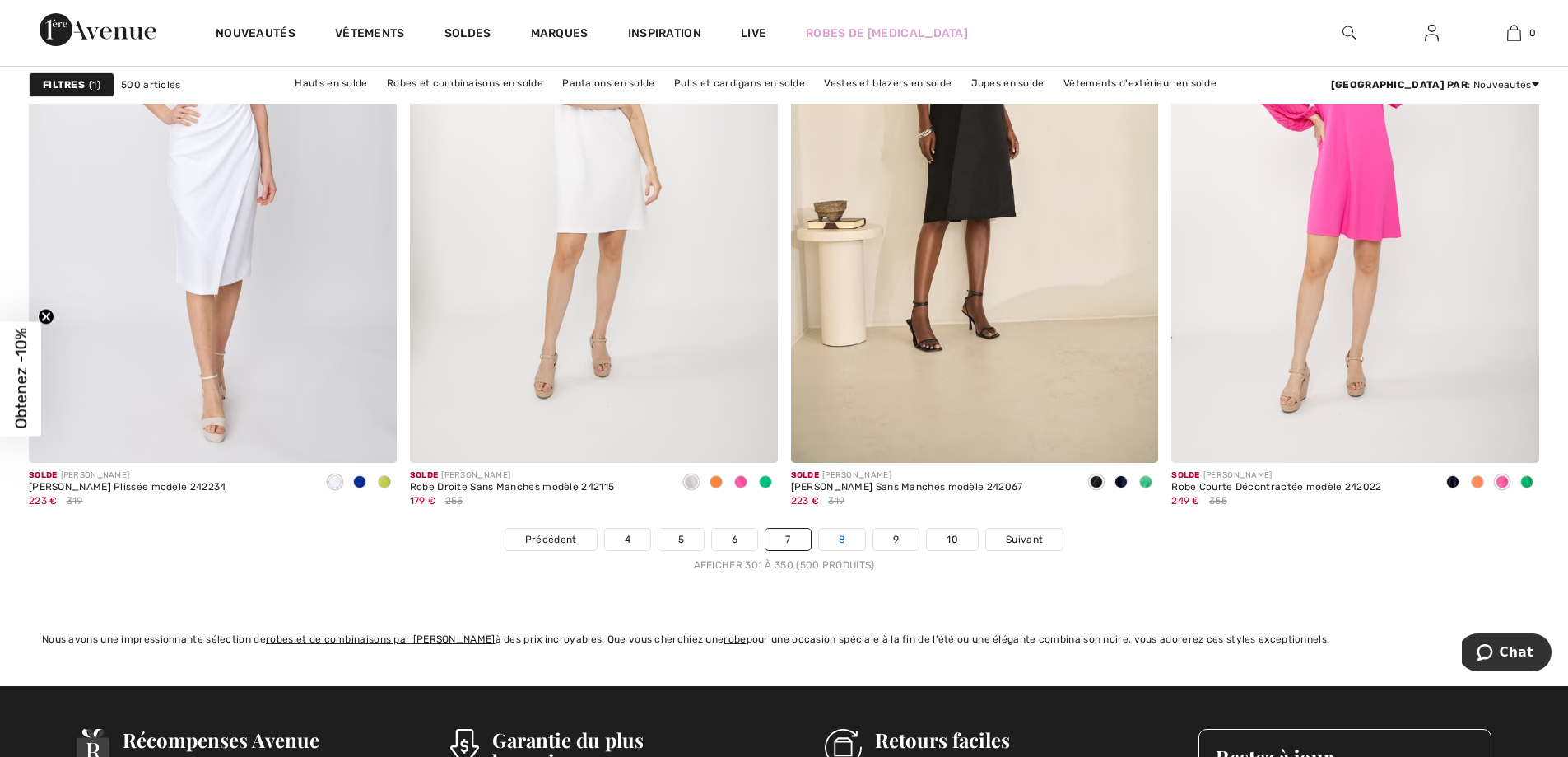
click at [854, 550] on link "8" at bounding box center [841, 540] width 46 height 22
